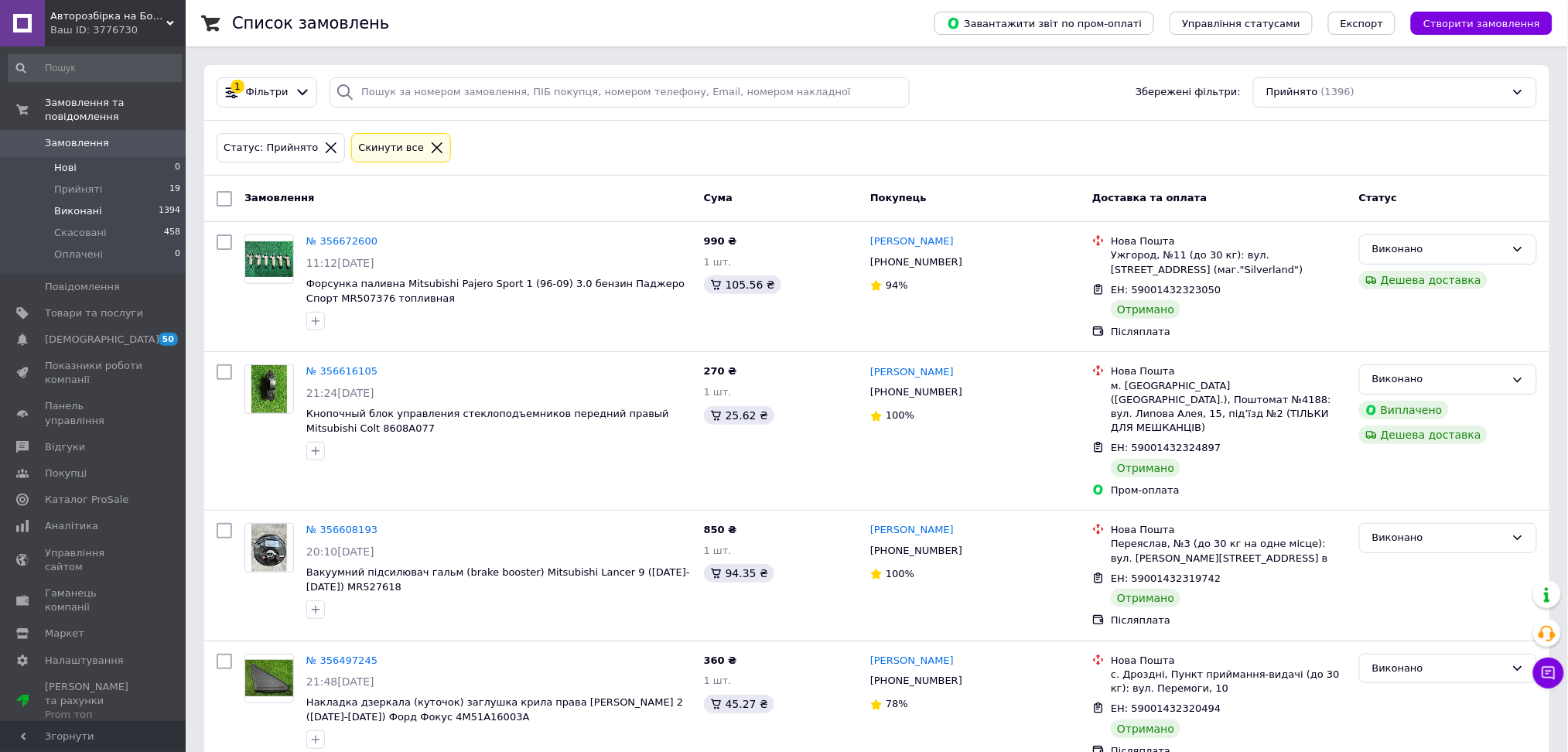
click at [70, 161] on span "Нові" at bounding box center [65, 167] width 23 height 14
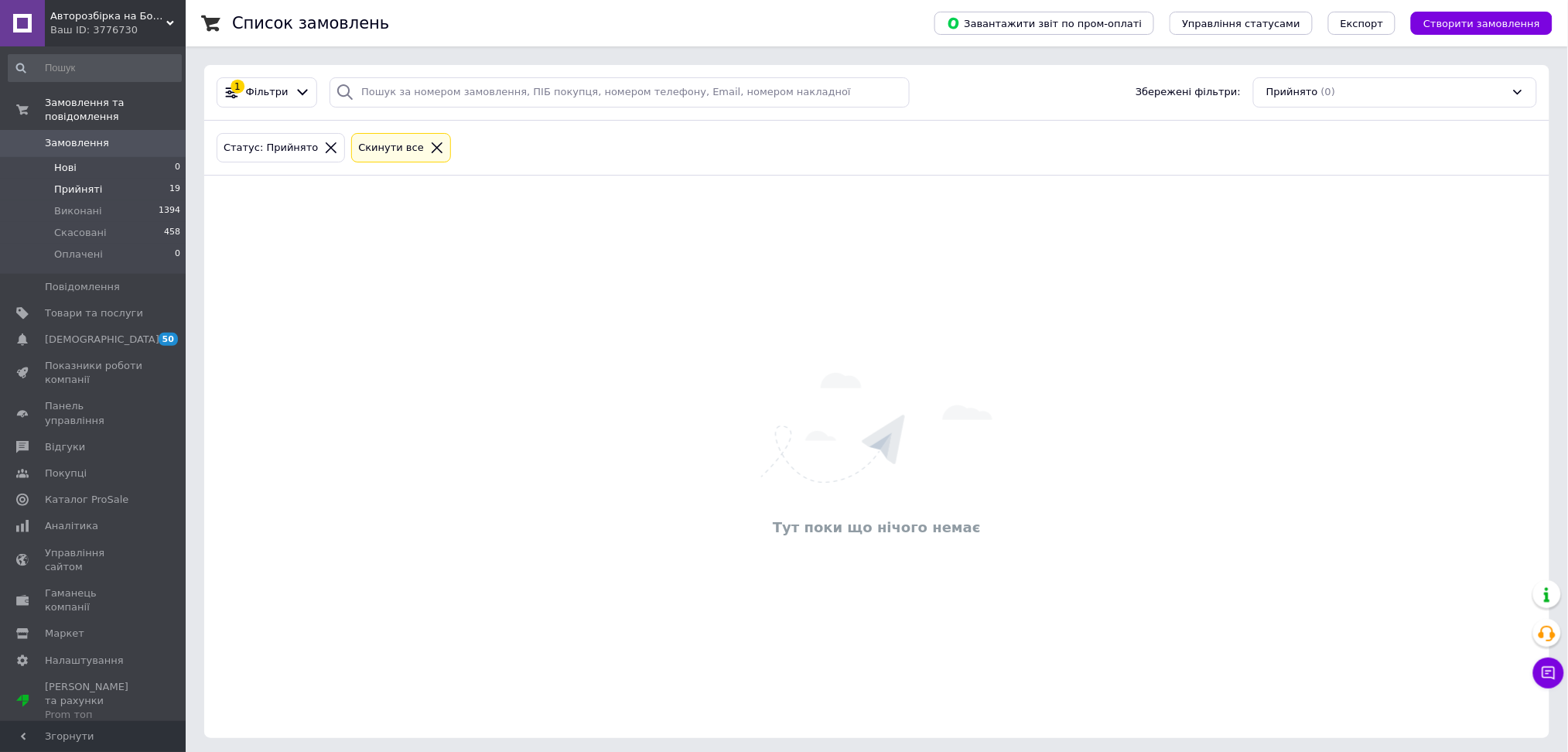
click at [76, 183] on span "Прийняті" at bounding box center [78, 189] width 48 height 14
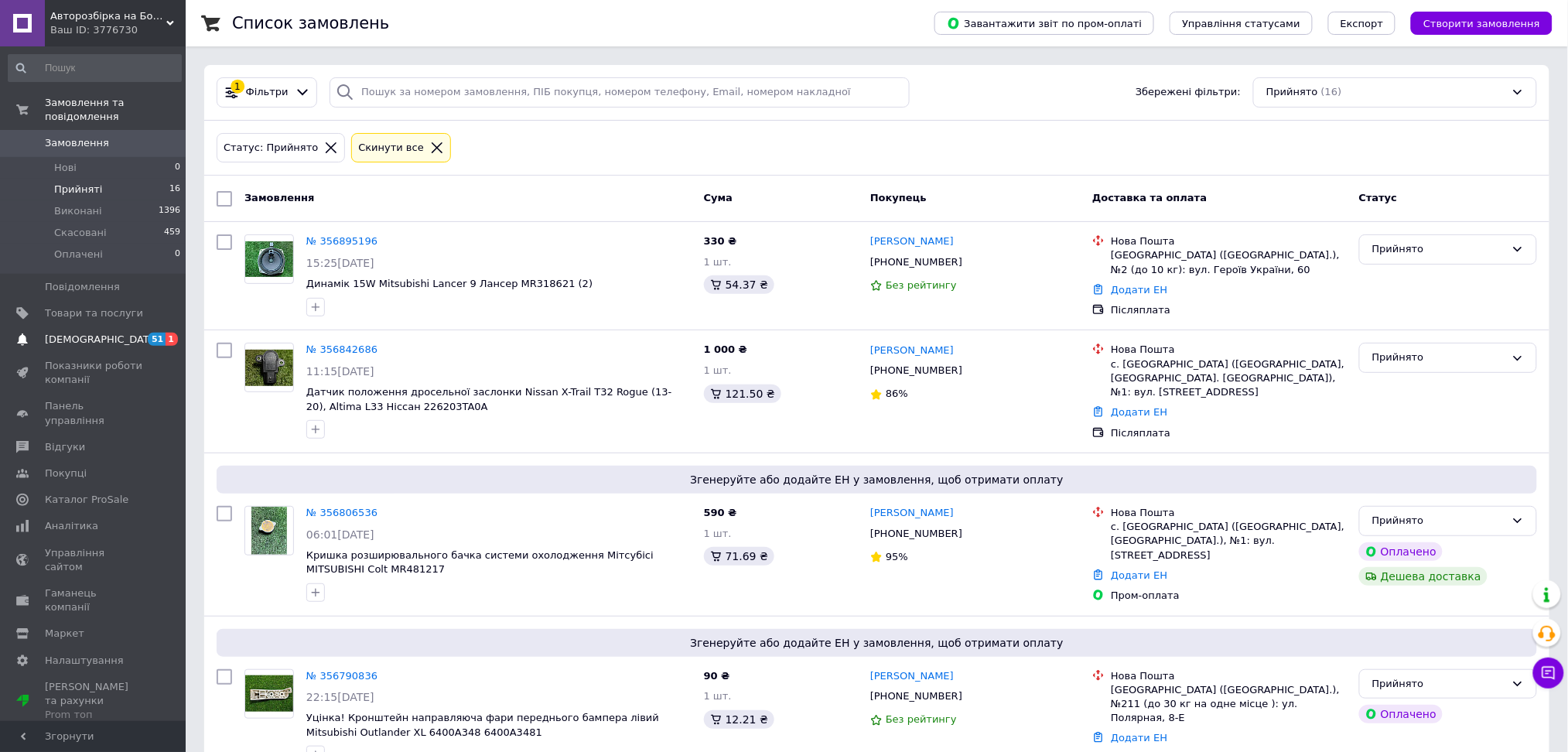
click at [86, 332] on span "[DEMOGRAPHIC_DATA]" at bounding box center [102, 339] width 114 height 14
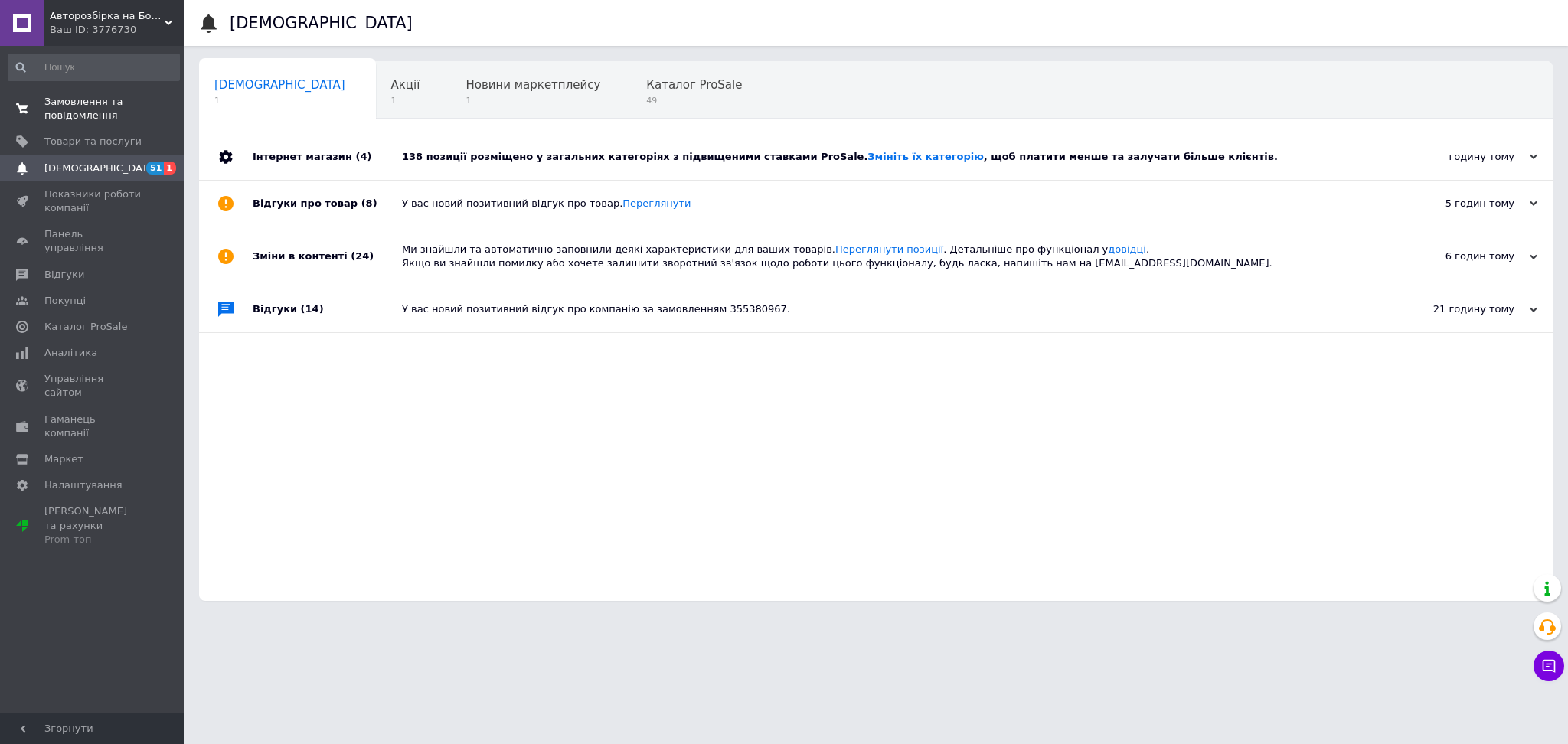
click at [96, 113] on span "Замовлення та повідомлення" at bounding box center [93, 109] width 97 height 28
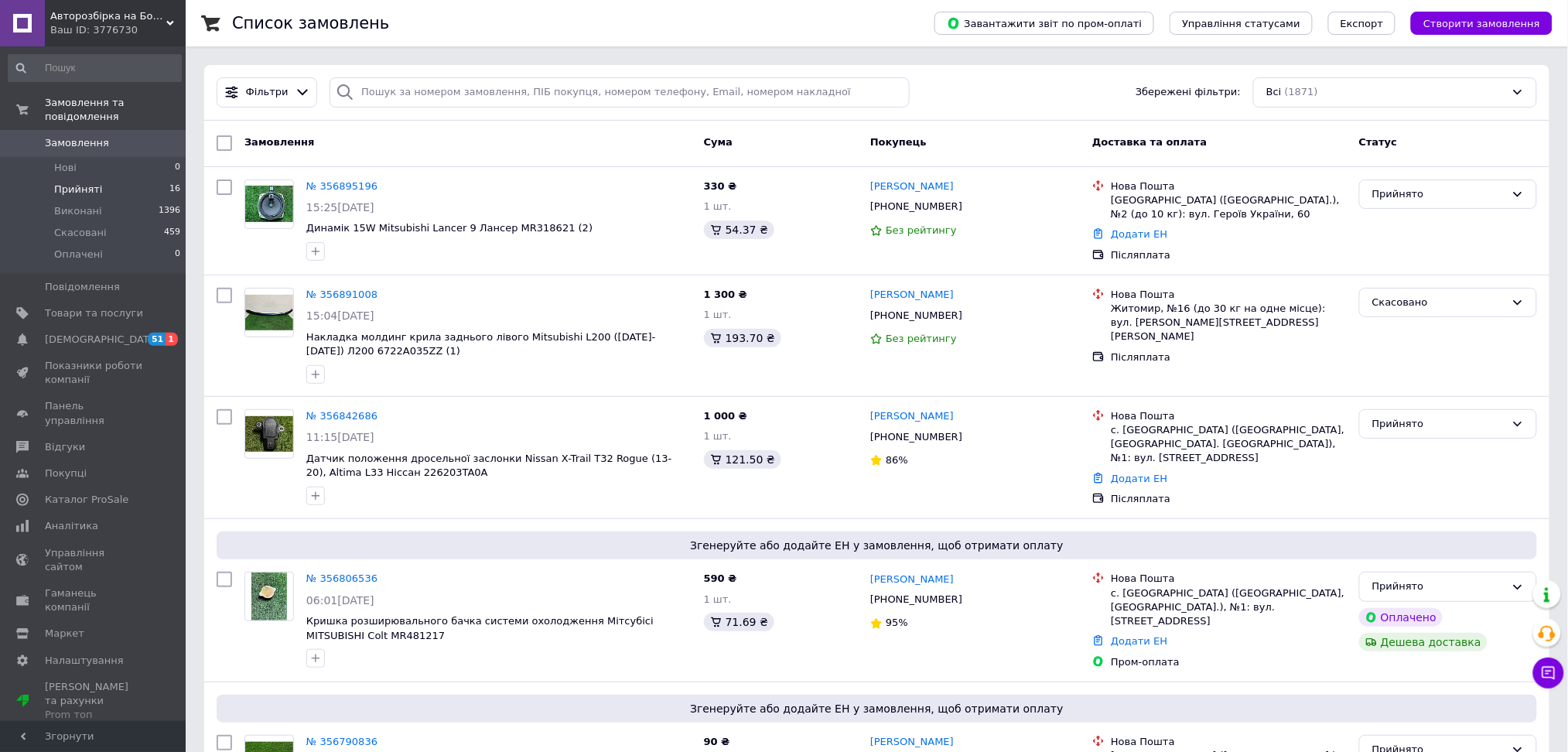
click at [82, 183] on span "Прийняті" at bounding box center [78, 189] width 48 height 14
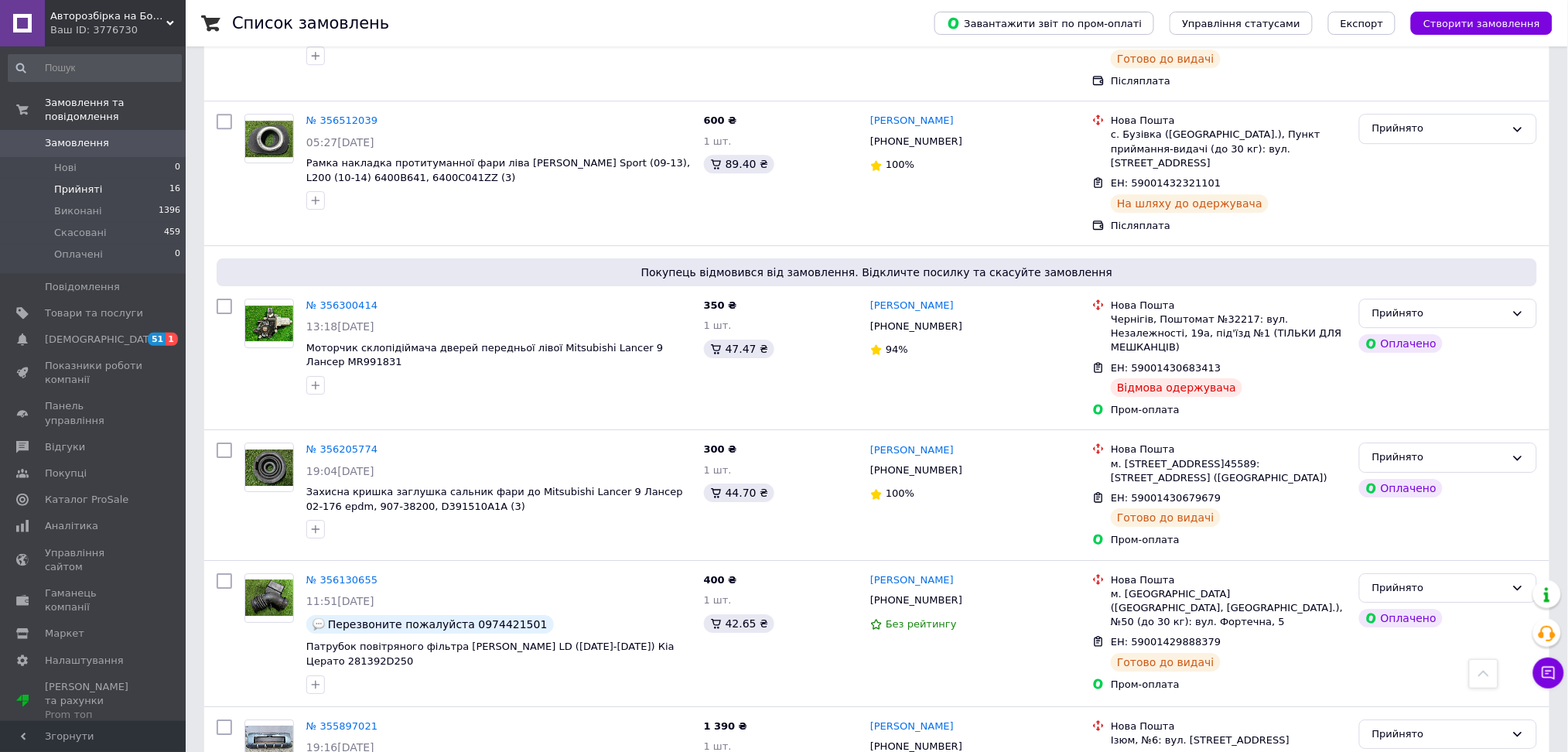
scroll to position [1647, 0]
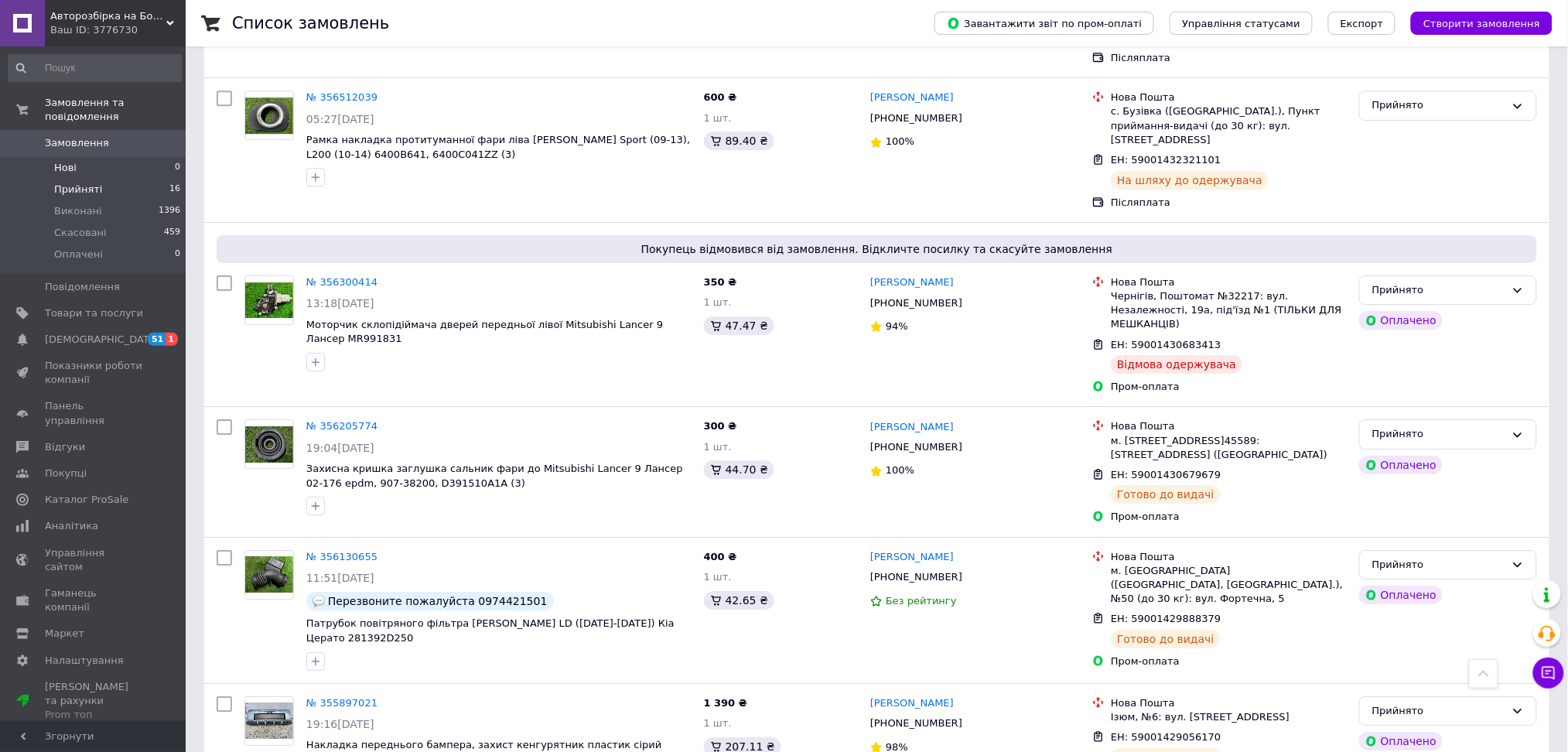
click at [65, 161] on span "Нові" at bounding box center [65, 167] width 23 height 14
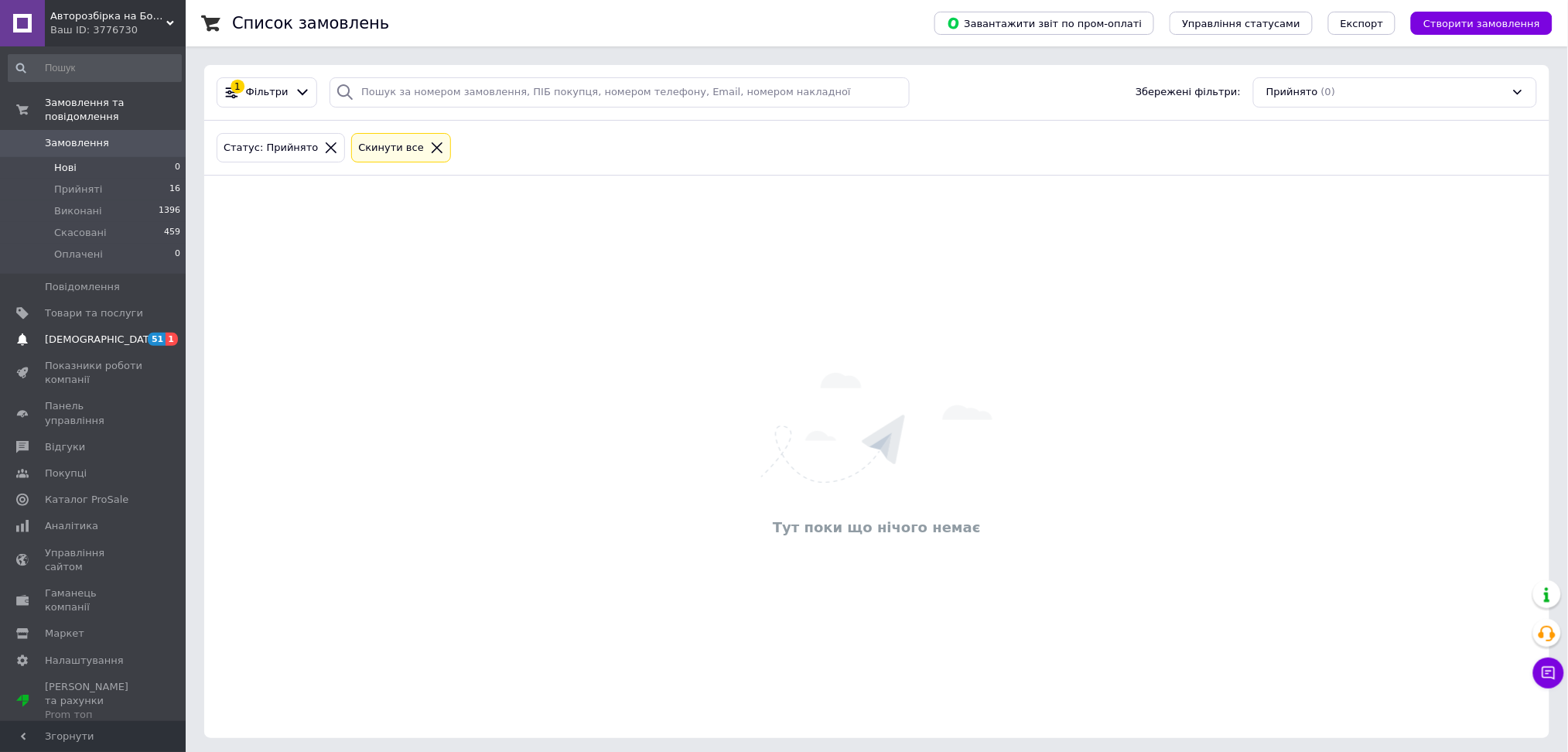
click at [91, 332] on span "[DEMOGRAPHIC_DATA]" at bounding box center [102, 339] width 114 height 14
